Goal: Information Seeking & Learning: Understand process/instructions

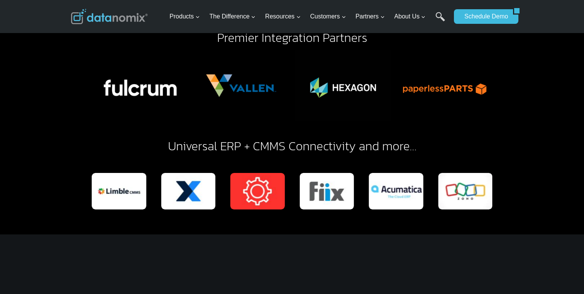
scroll to position [3118, 0]
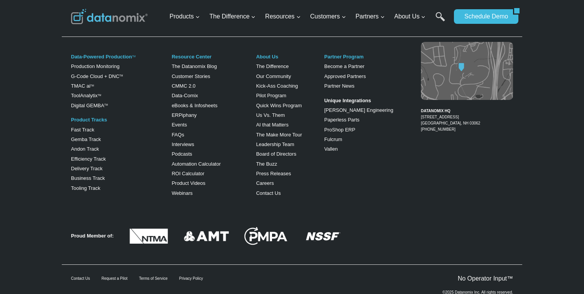
click at [269, 282] on div "©2025 Datanomix Inc. All rights reserved." at bounding box center [292, 293] width 460 height 23
click at [191, 276] on link "Privacy Policy" at bounding box center [191, 278] width 24 height 4
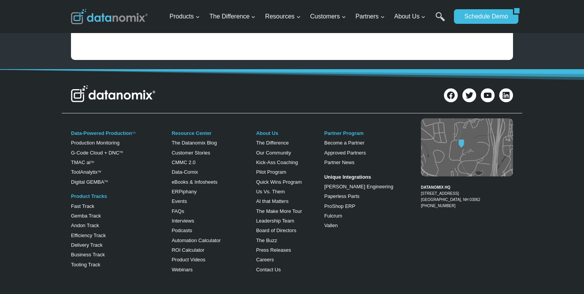
scroll to position [2524, 0]
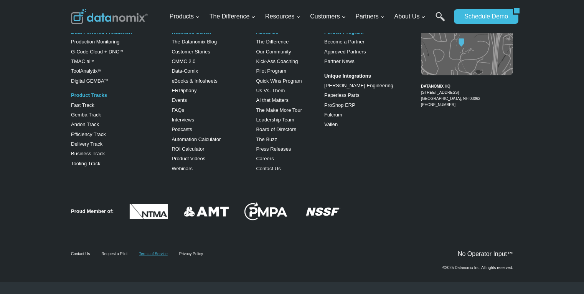
click at [165, 255] on link "Terms of Service" at bounding box center [153, 253] width 28 height 4
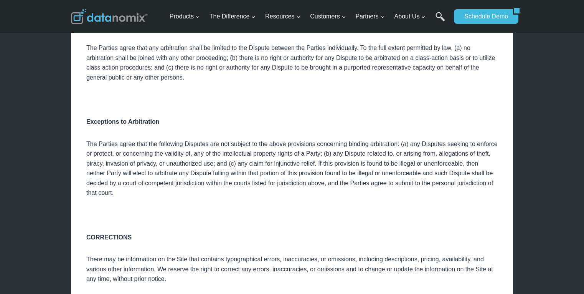
scroll to position [1609, 0]
